Goal: Check status: Check status

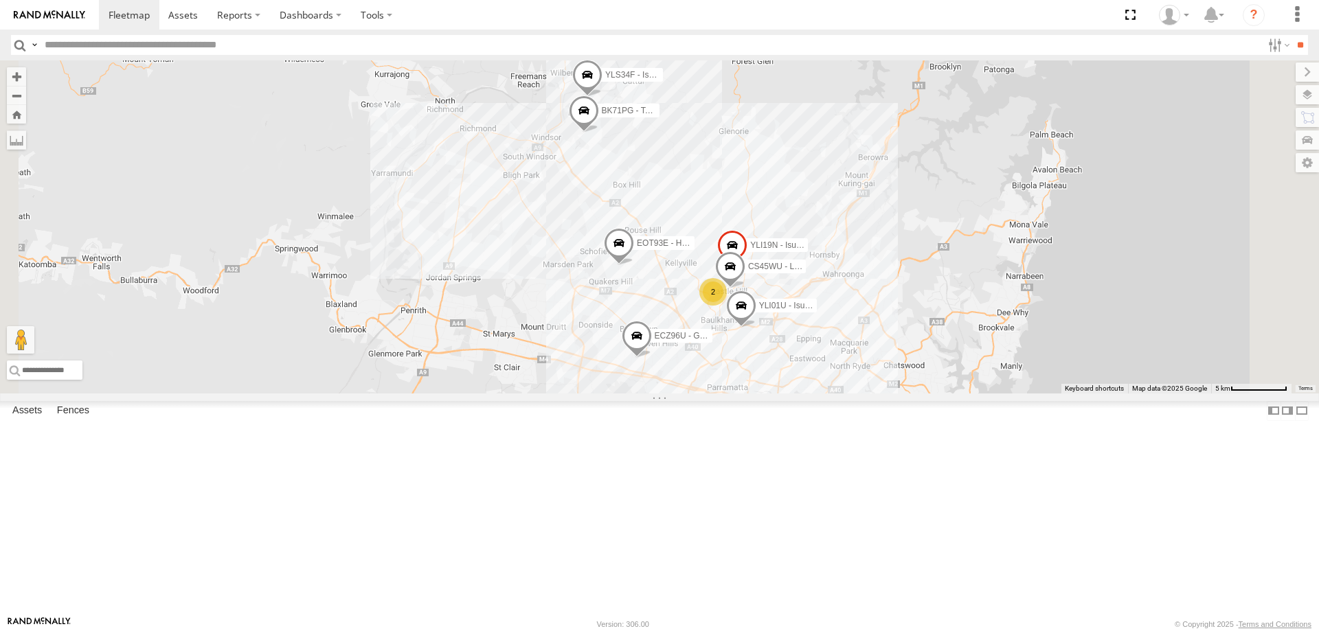
select select "**********"
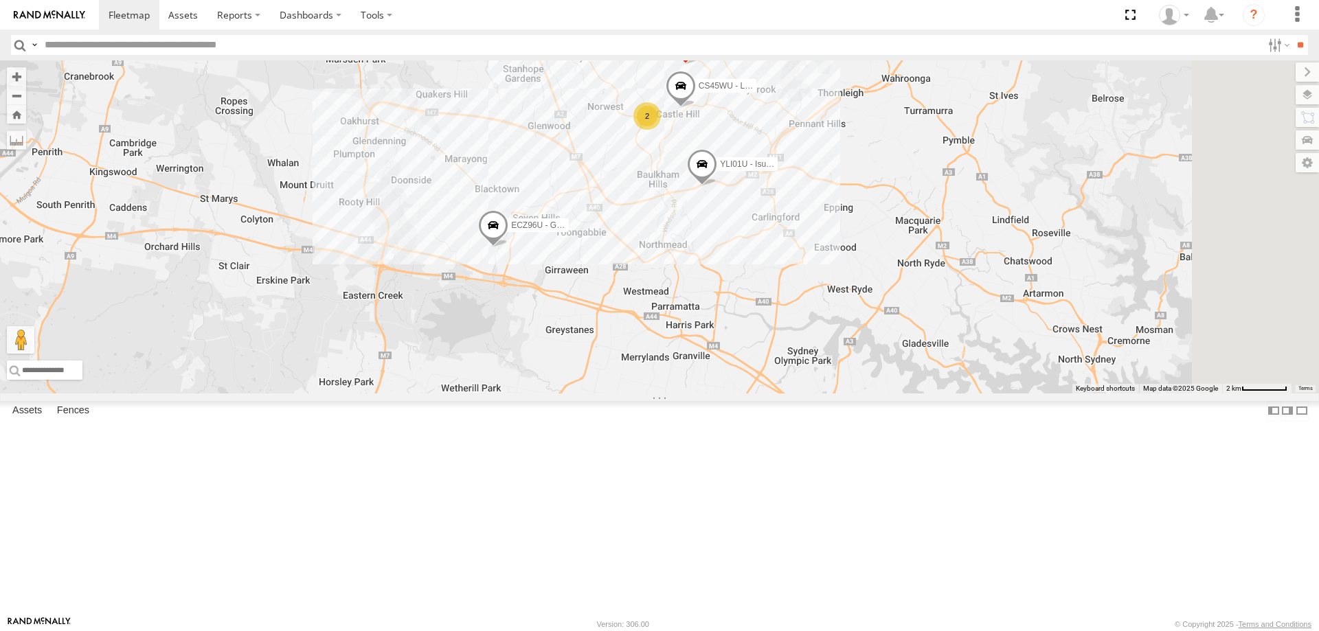
drag, startPoint x: 912, startPoint y: 546, endPoint x: 828, endPoint y: 425, distance: 147.0
click at [828, 394] on div "YLI19N - Isuzu DMAX ECZ96U - Great Wall CS45WU - LDV EOT93E - HiAce YLI01U - Is…" at bounding box center [659, 226] width 1319 height 333
click at [717, 186] on span at bounding box center [702, 167] width 30 height 37
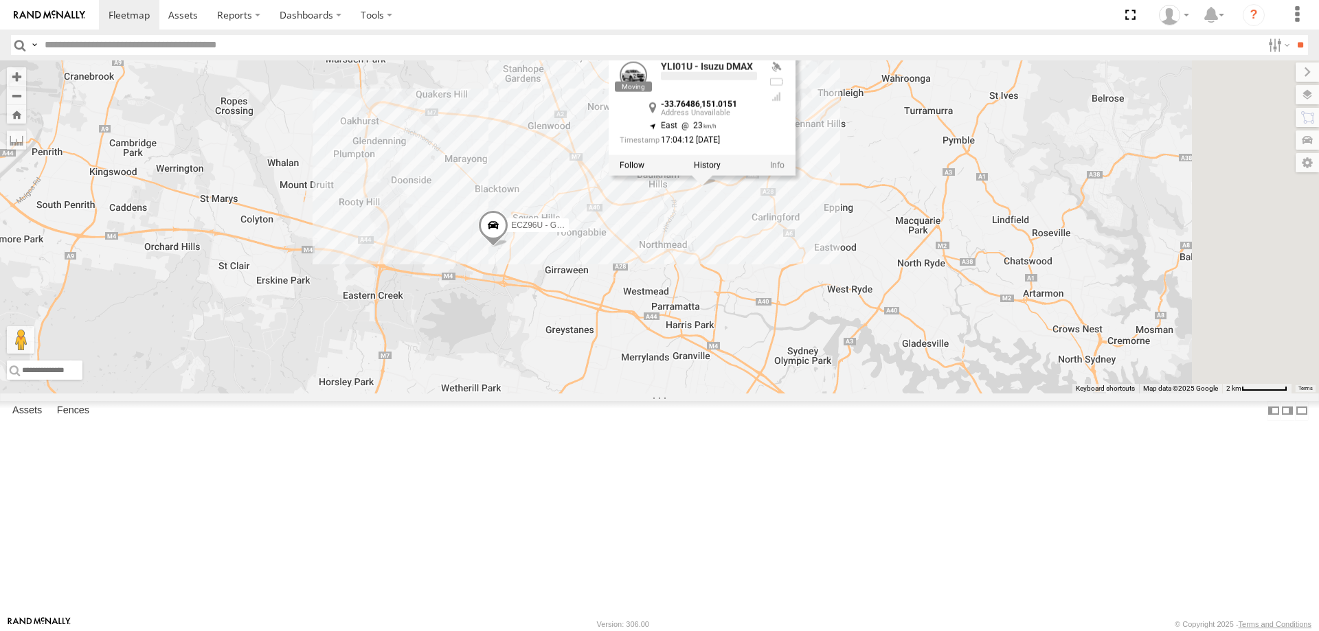
click at [829, 351] on div "YLI19N - Isuzu DMAX ECZ96U - Great Wall CS45WU - LDV EOT93E - HiAce YLI01U - Is…" at bounding box center [659, 226] width 1319 height 333
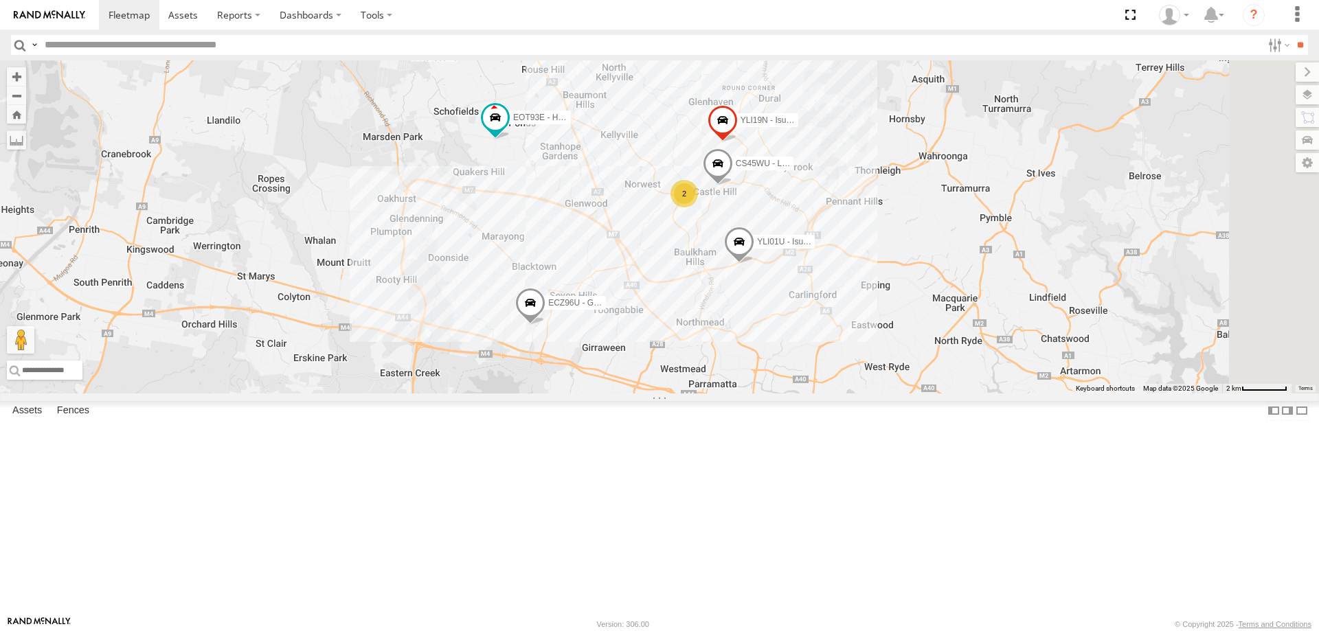
click at [754, 264] on span at bounding box center [739, 245] width 30 height 37
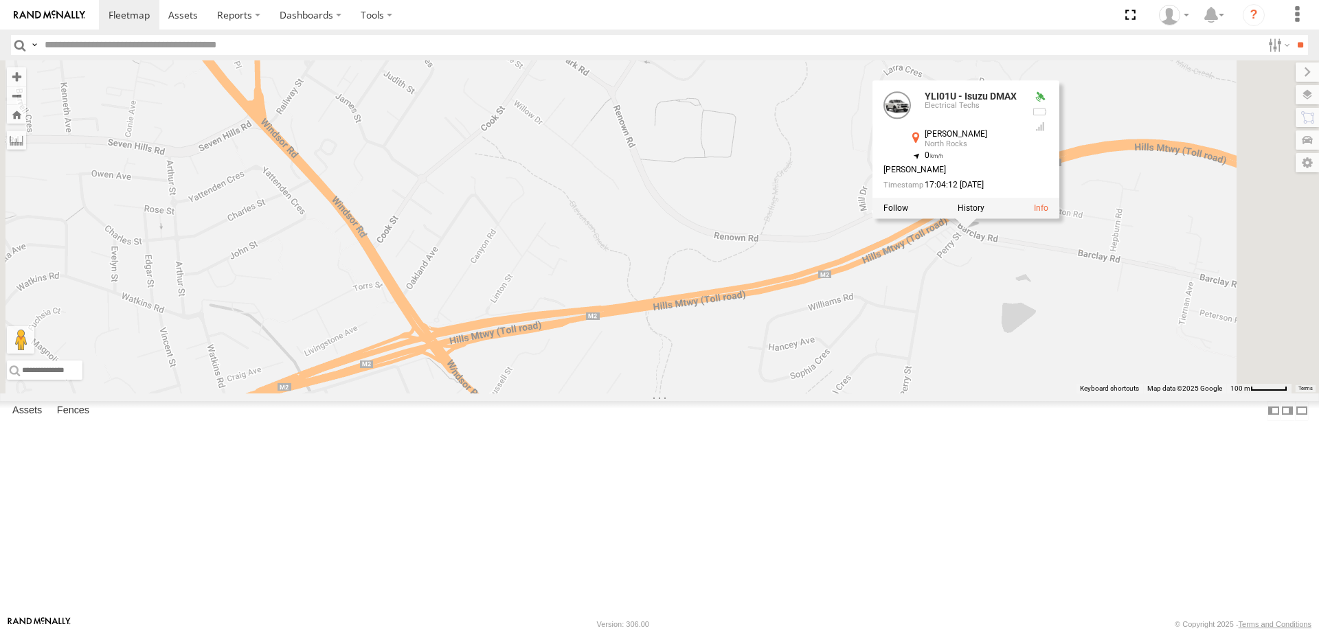
click at [1091, 394] on div "YLI19N - Isuzu DMAX ECZ96U - Great Wall EOT93E - HiAce YLI01U - Isuzu DMAX BK71…" at bounding box center [659, 226] width 1319 height 333
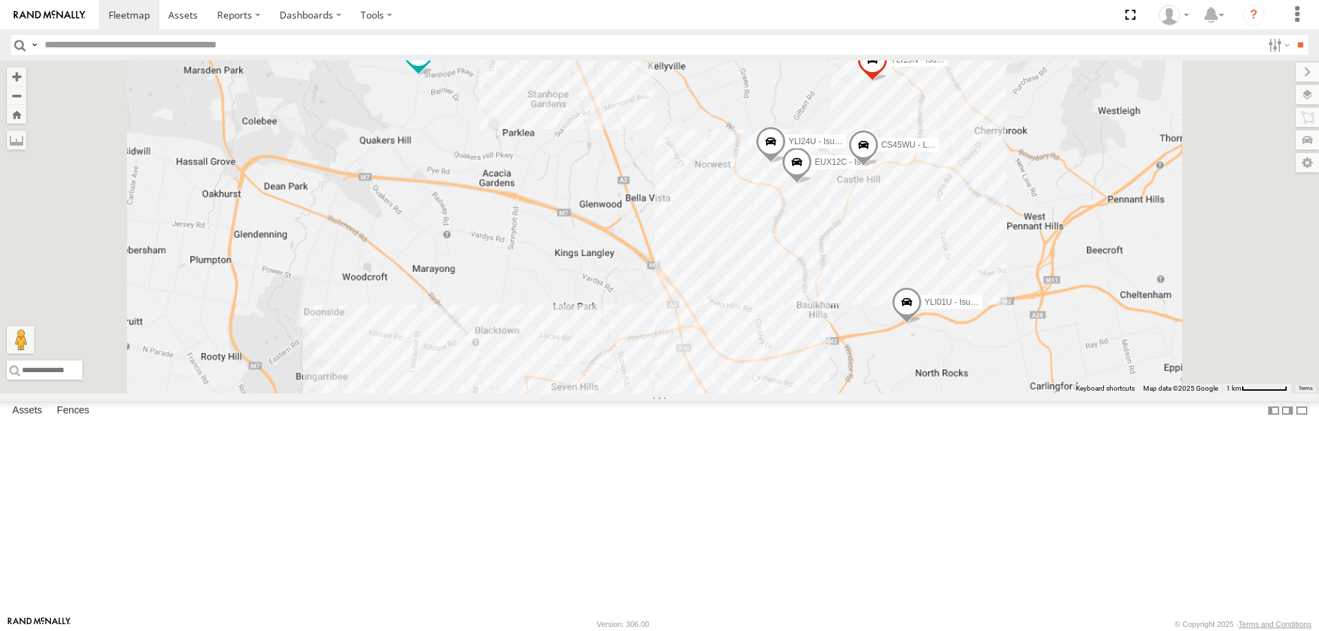
click at [922, 324] on span at bounding box center [907, 305] width 30 height 37
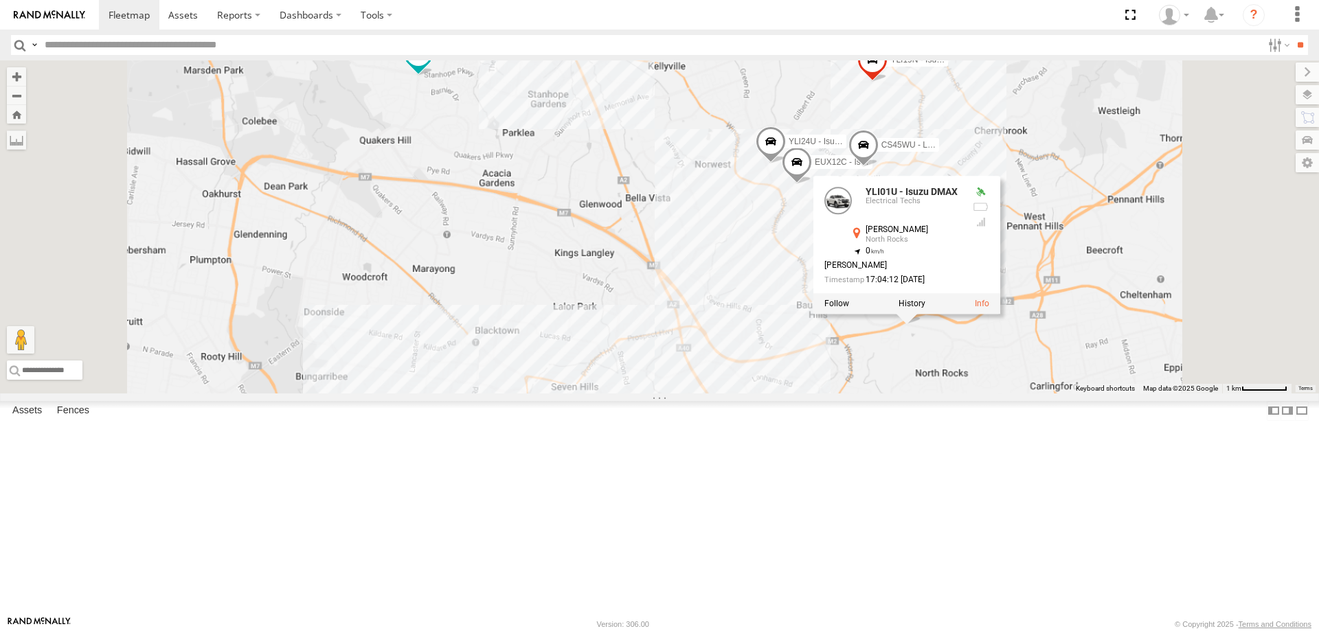
click at [1000, 314] on div at bounding box center [906, 303] width 187 height 21
click at [925, 308] on label at bounding box center [912, 304] width 27 height 10
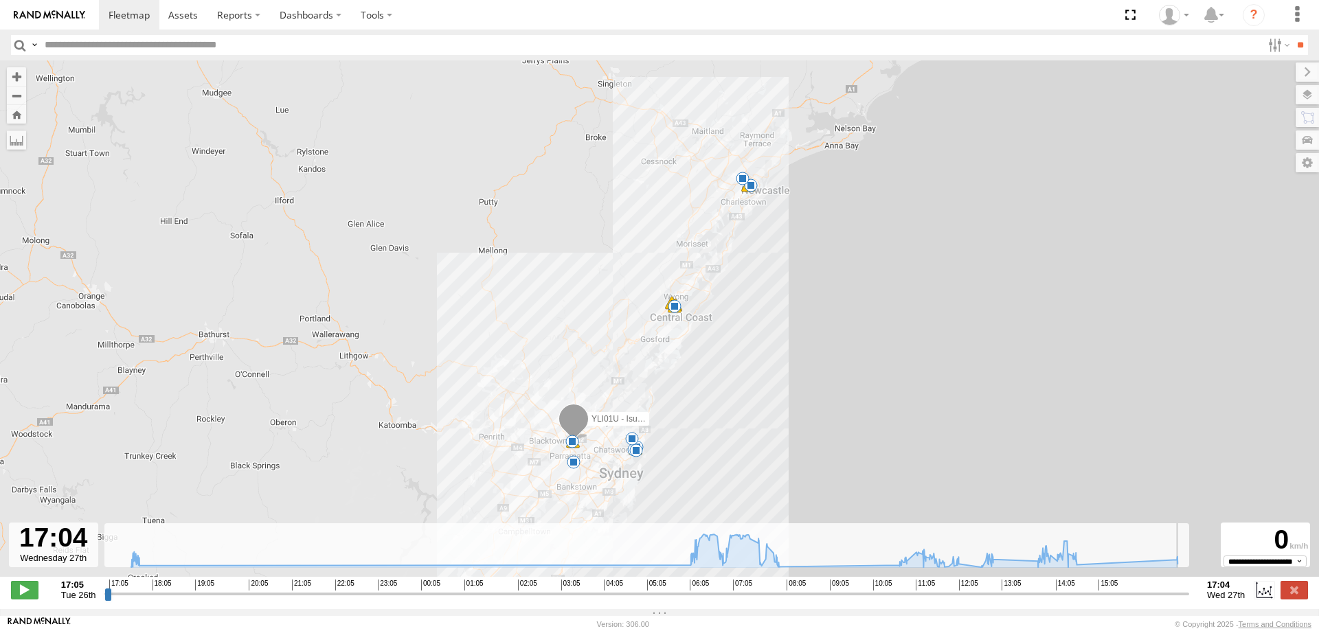
drag, startPoint x: 111, startPoint y: 602, endPoint x: 1238, endPoint y: 601, distance: 1127.5
type input "**********"
click at [1189, 601] on input "range" at bounding box center [646, 593] width 1085 height 13
click at [1290, 597] on label at bounding box center [1294, 590] width 27 height 18
